Goal: Download file/media

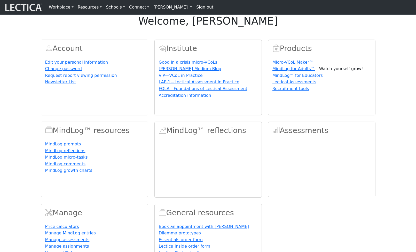
click at [157, 9] on link "[PERSON_NAME]" at bounding box center [173, 7] width 43 height 10
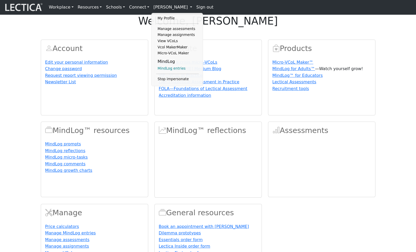
click at [162, 72] on link "MindLog entries" at bounding box center [177, 68] width 43 height 6
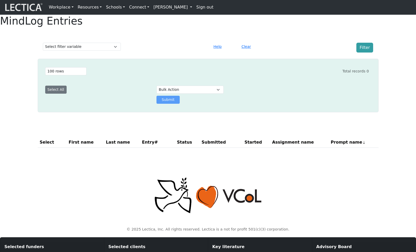
select select "100"
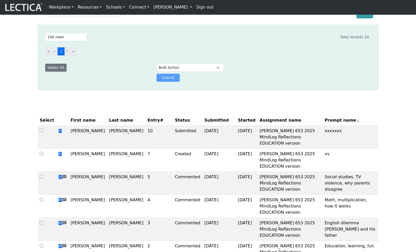
scroll to position [35, 0]
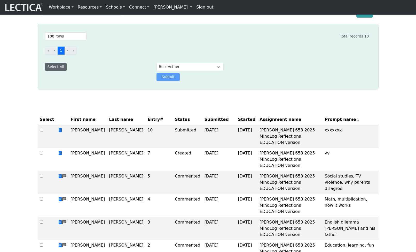
click at [53, 71] on button "Select All" at bounding box center [55, 67] width 21 height 8
checkbox input "true"
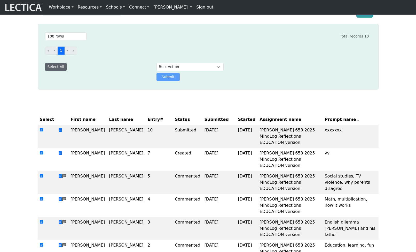
checkbox input "true"
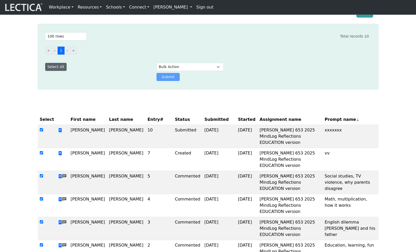
checkbox input "true"
click at [182, 71] on select "Bulk Action Download Data" at bounding box center [190, 67] width 67 height 8
select select "download"
click at [157, 71] on select "Bulk Action Download Data" at bounding box center [190, 67] width 67 height 8
click at [170, 81] on button "Submit" at bounding box center [168, 77] width 23 height 8
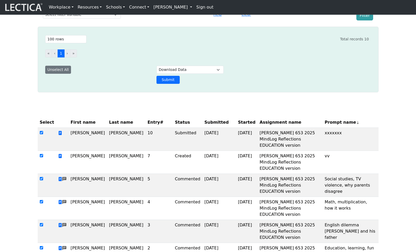
scroll to position [33, 0]
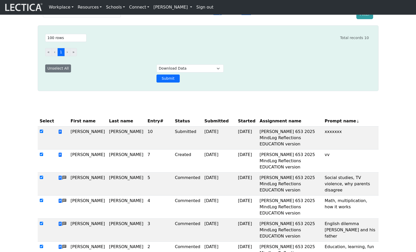
click at [158, 7] on link "[PERSON_NAME]" at bounding box center [173, 7] width 43 height 10
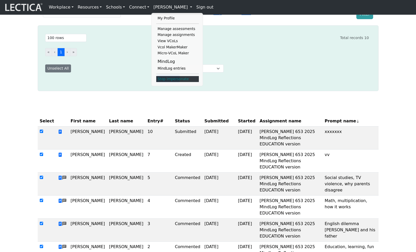
click at [166, 80] on link "Stop impersonate" at bounding box center [177, 79] width 43 height 6
